Goal: Obtain resource: Obtain resource

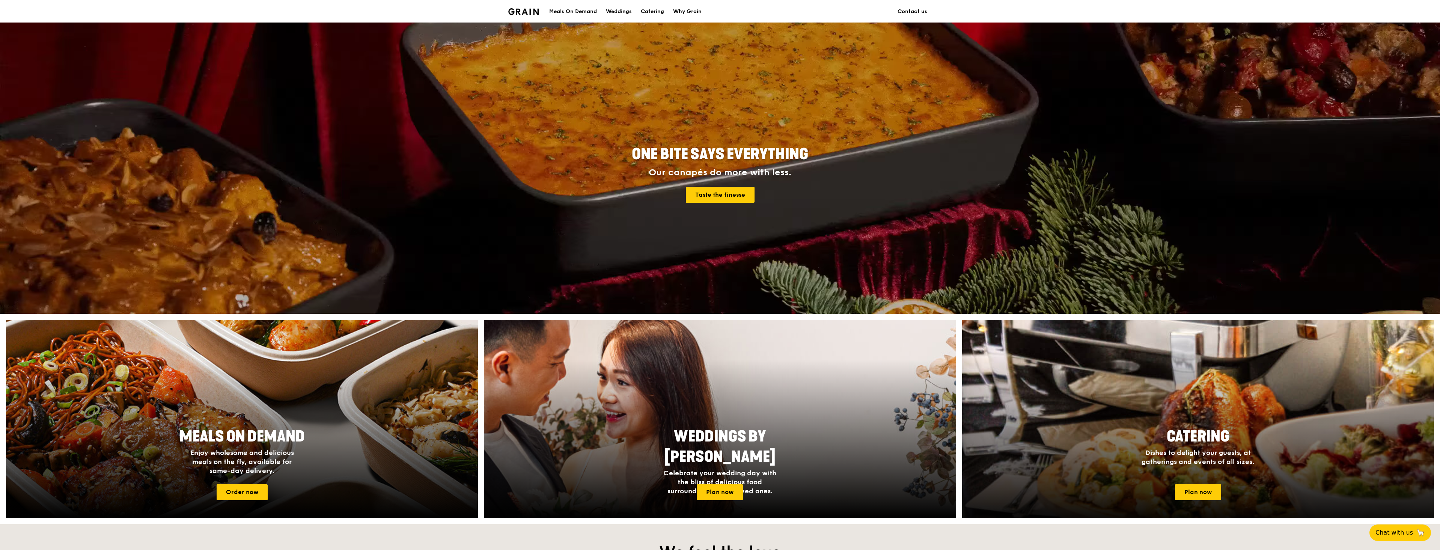
scroll to position [150, 0]
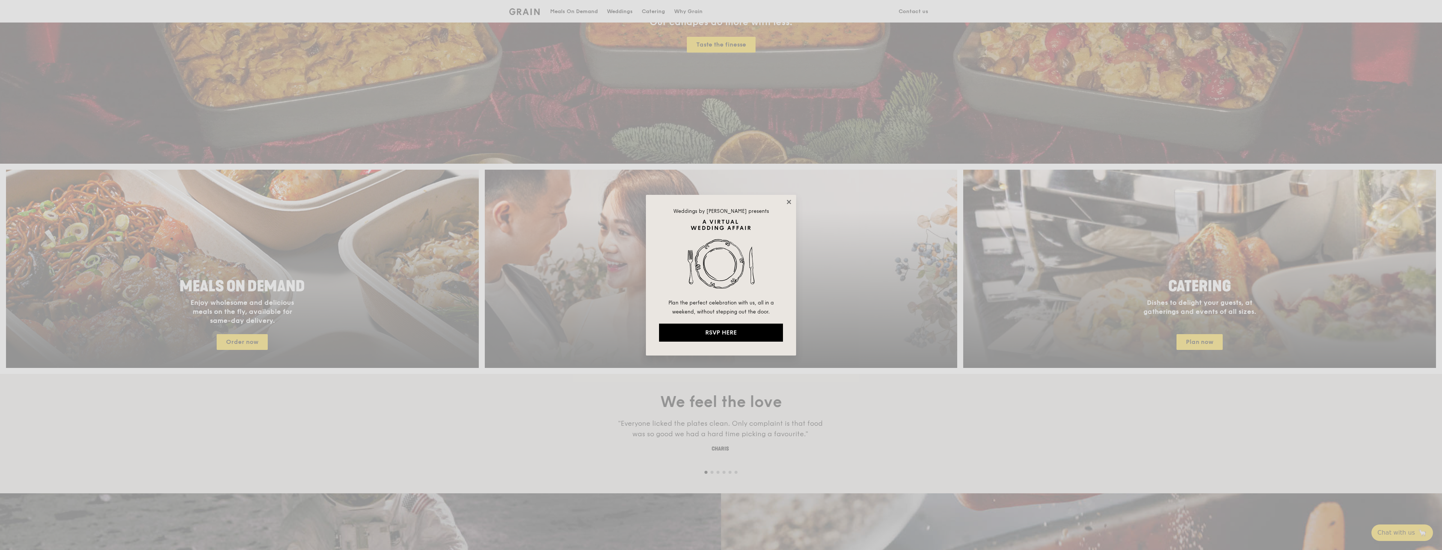
click at [789, 202] on icon at bounding box center [789, 202] width 4 height 4
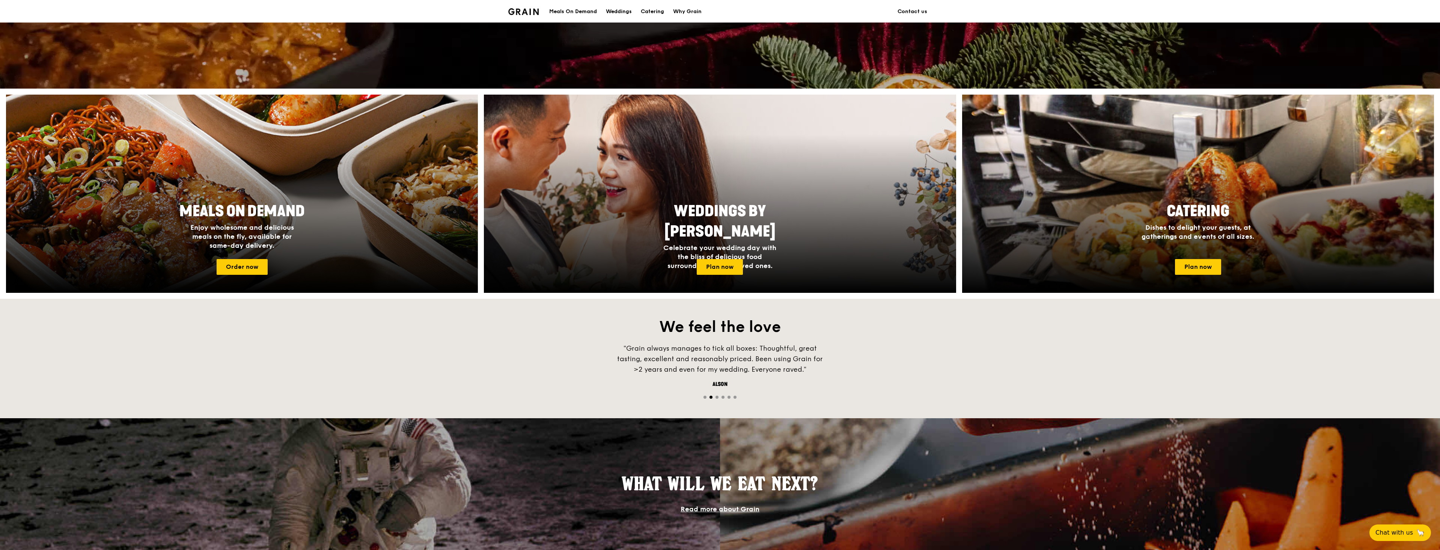
scroll to position [300, 0]
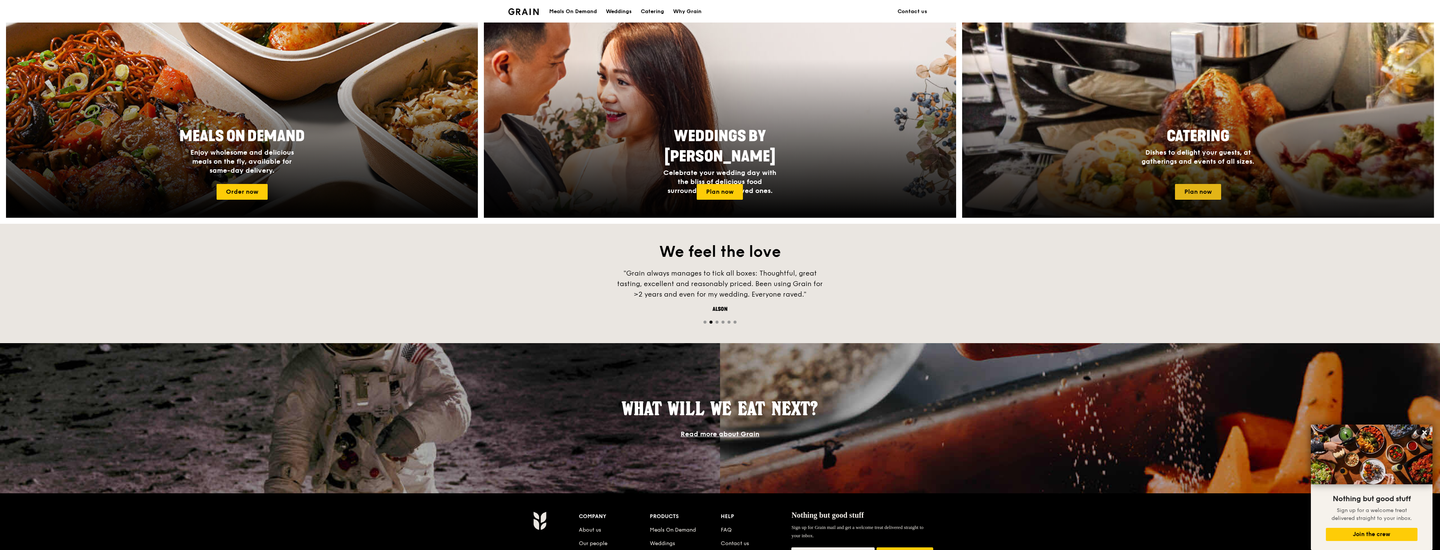
click at [1186, 187] on link "Plan now" at bounding box center [1198, 192] width 46 height 16
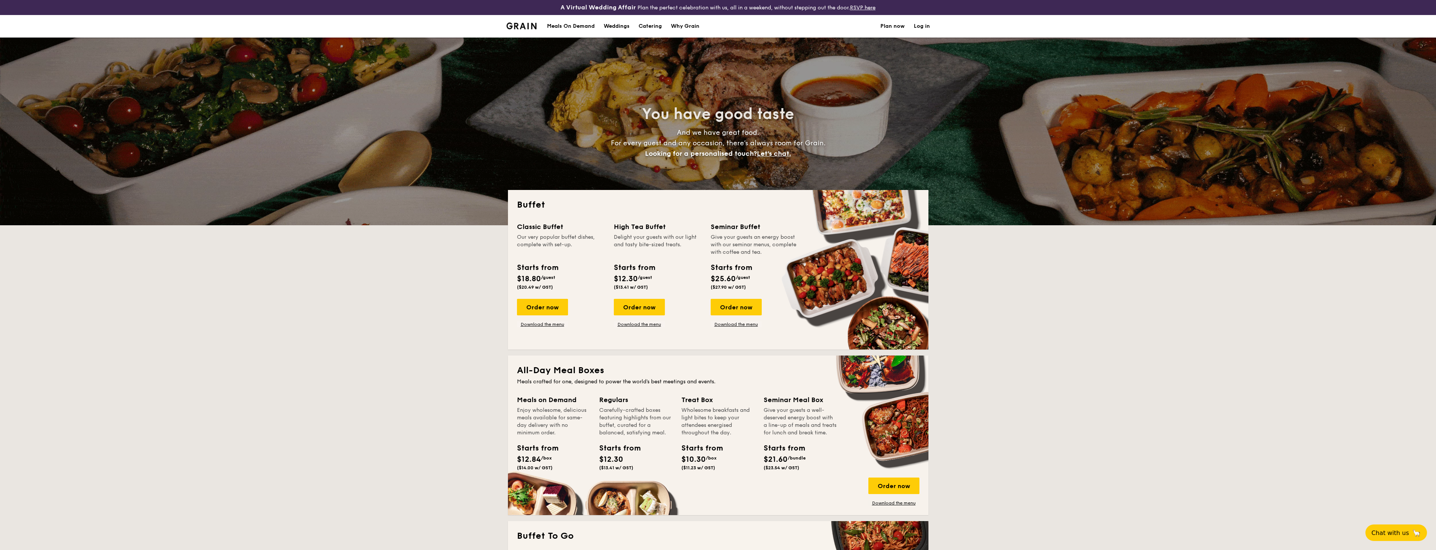
select select
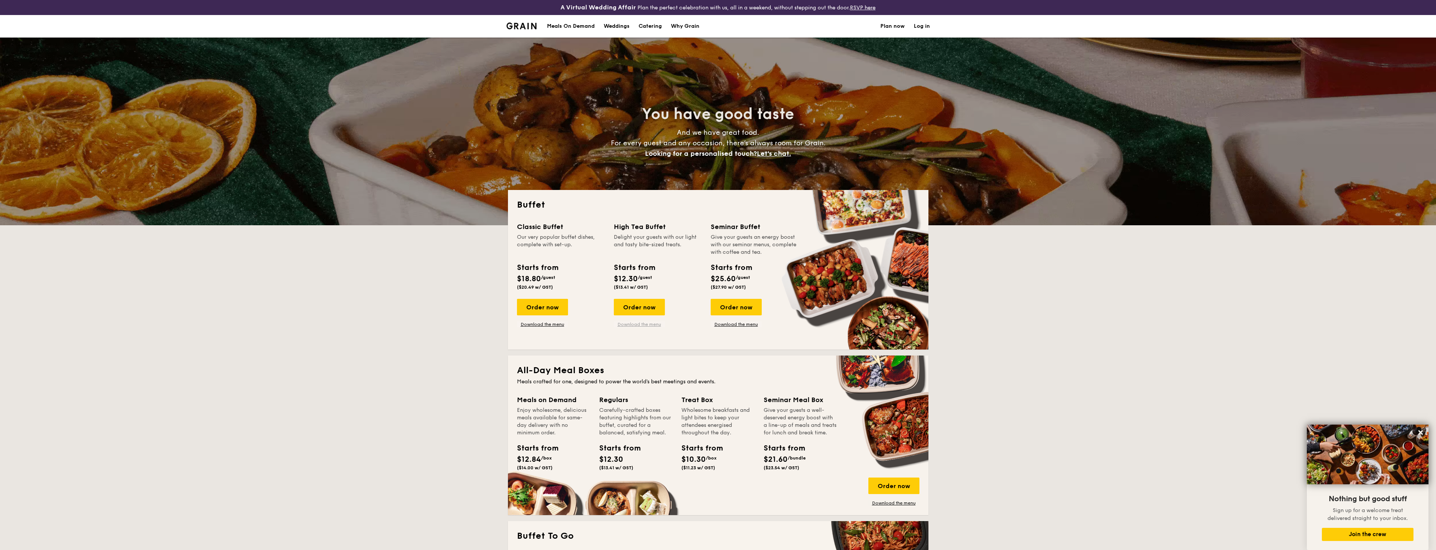
click at [633, 325] on link "Download the menu" at bounding box center [639, 324] width 51 height 6
